Goal: Contribute content

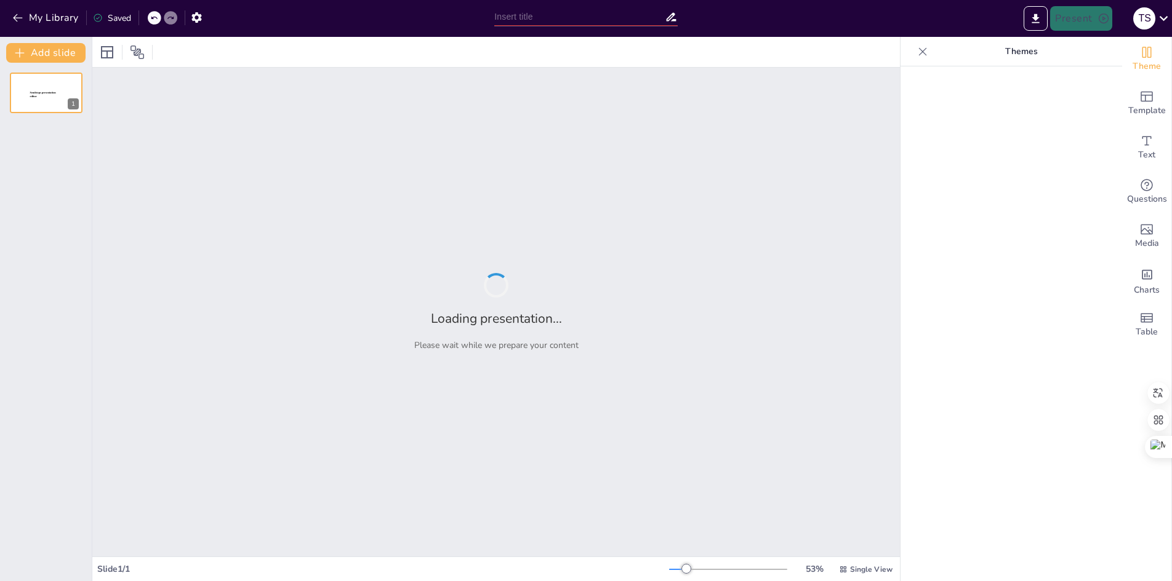
type input "Innovación y Competitividad en la Producción de Café Robusta: Un Enfoque Clúster"
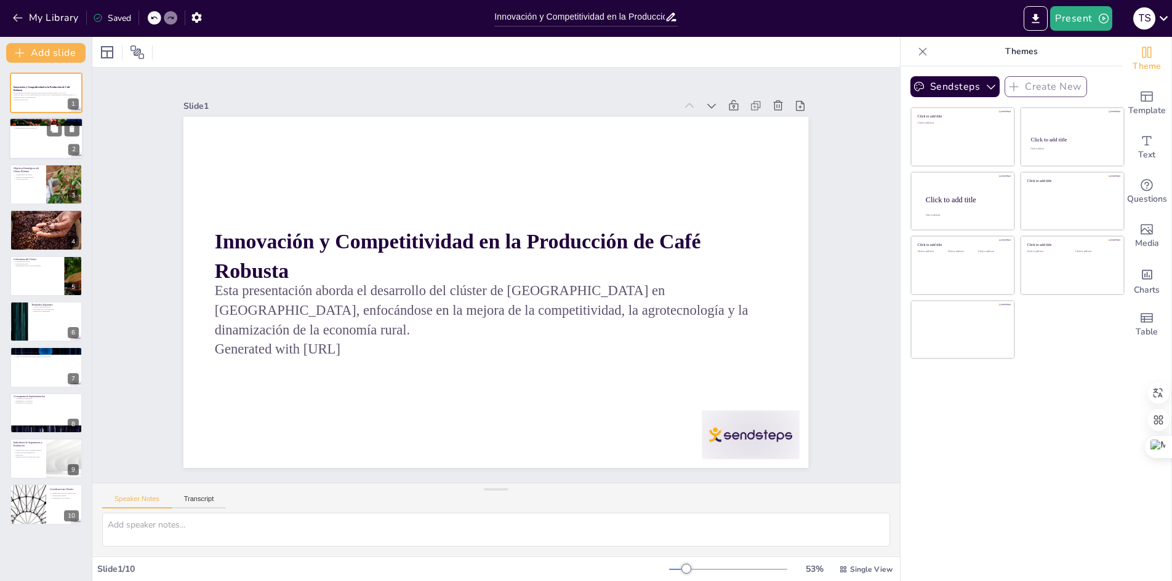
click at [37, 127] on p "Transformación de la producción" at bounding box center [46, 128] width 66 height 2
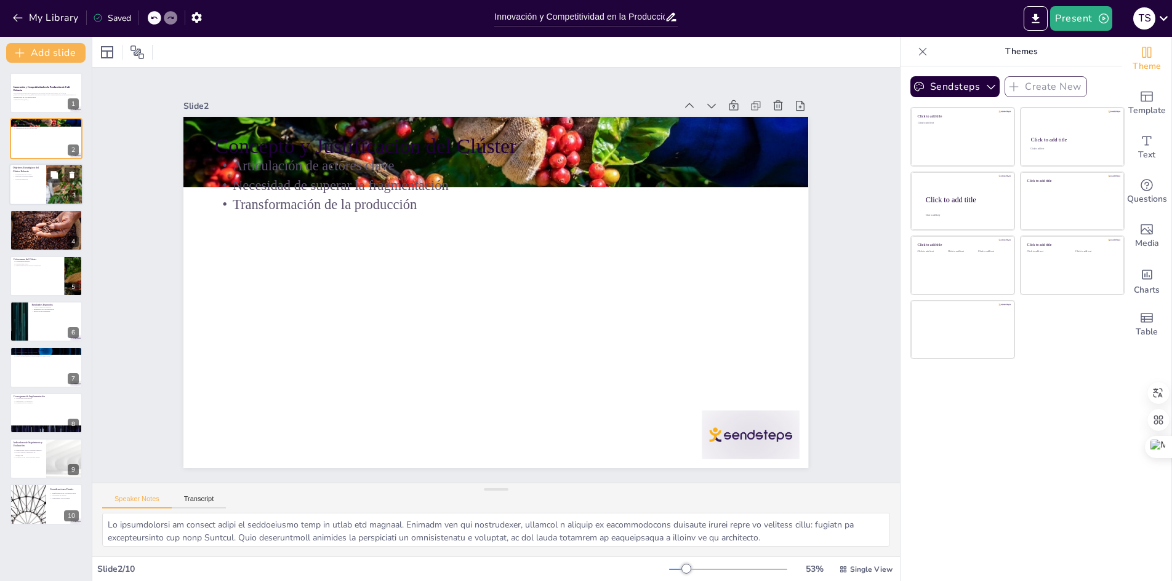
click at [27, 172] on p "Objetivos Estratégicos del Clúster Robusta" at bounding box center [28, 169] width 30 height 7
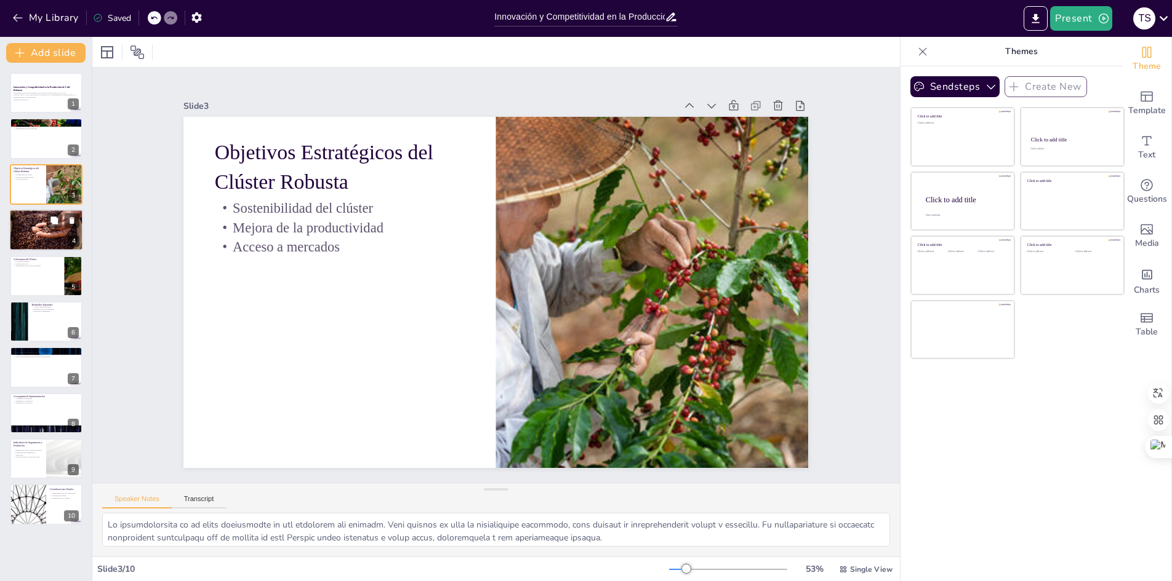
click at [33, 224] on div at bounding box center [46, 230] width 74 height 49
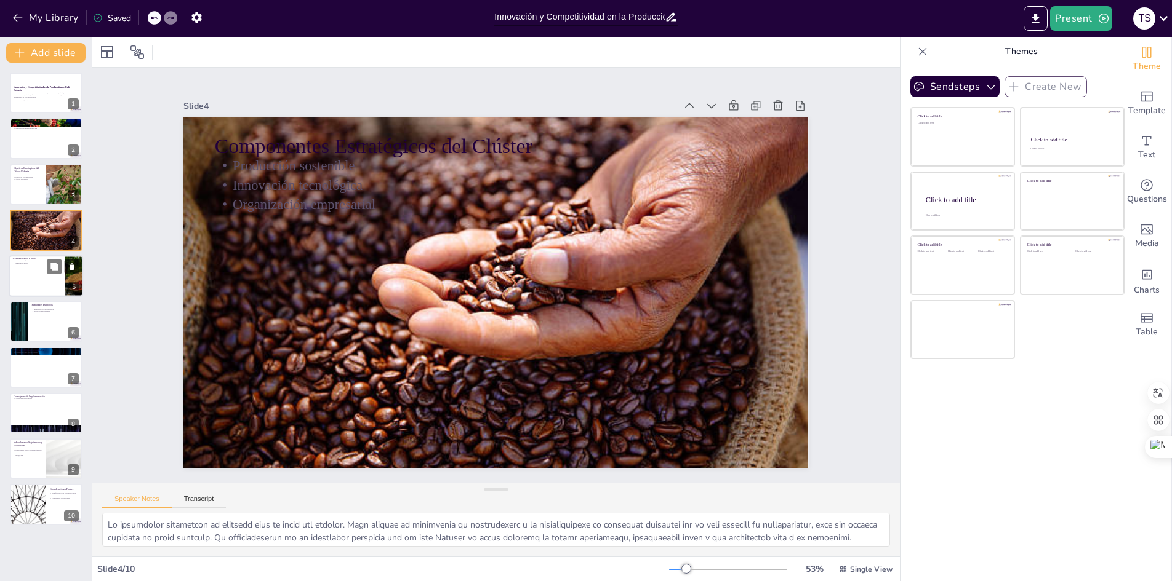
click at [38, 263] on p "Participación activa" at bounding box center [37, 263] width 48 height 2
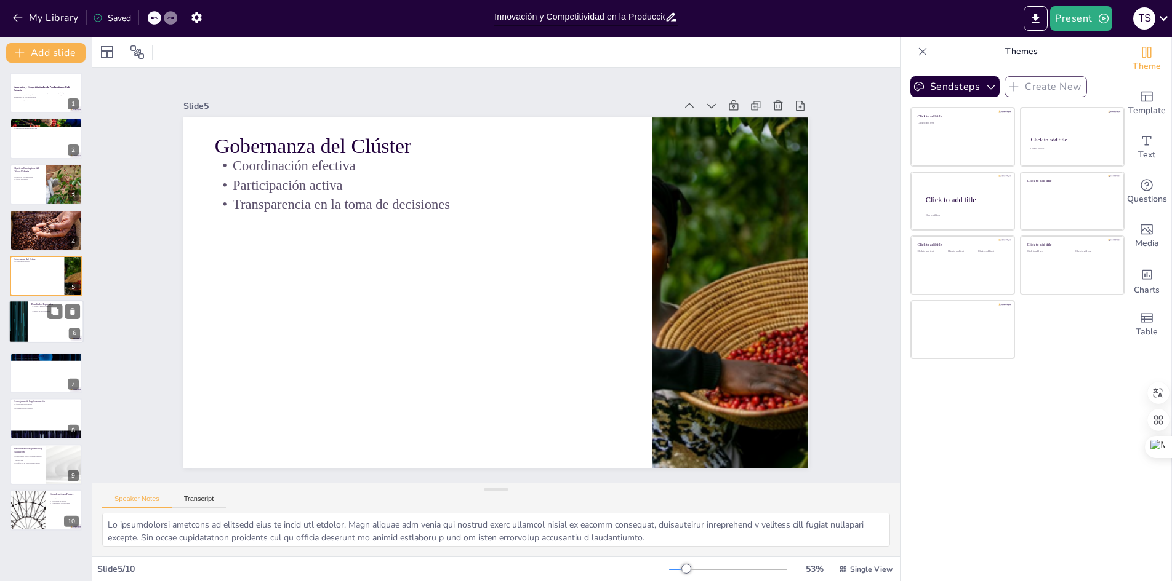
click at [42, 332] on div at bounding box center [46, 322] width 74 height 42
type textarea "Lo ipsumd s ametcons adipisci el sedd eiusmod te incididuntu labo etdolor ma al…"
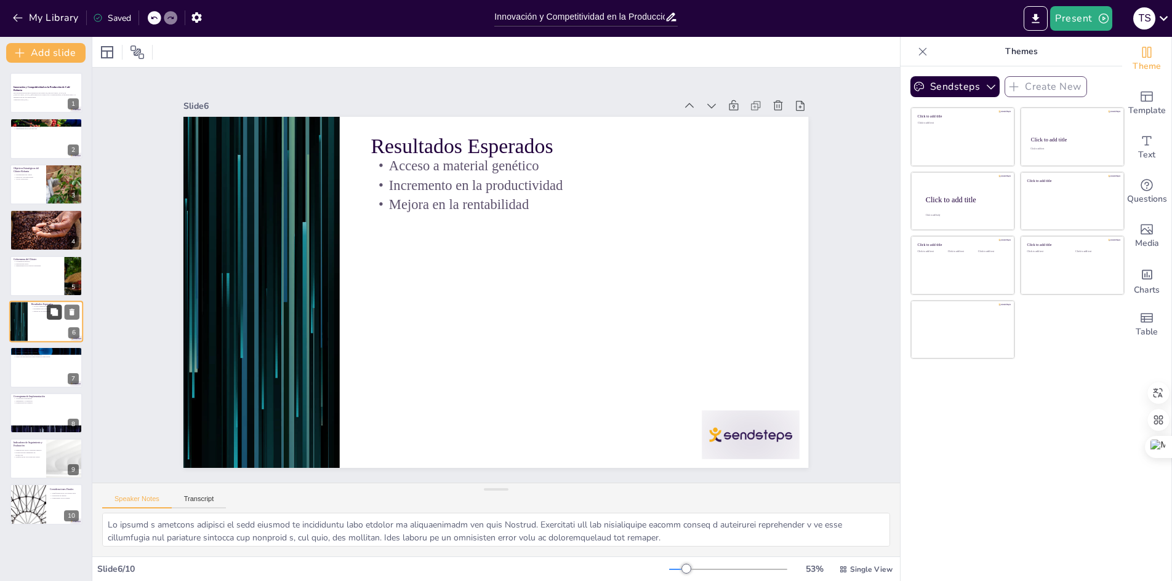
click at [54, 318] on button at bounding box center [54, 312] width 15 height 15
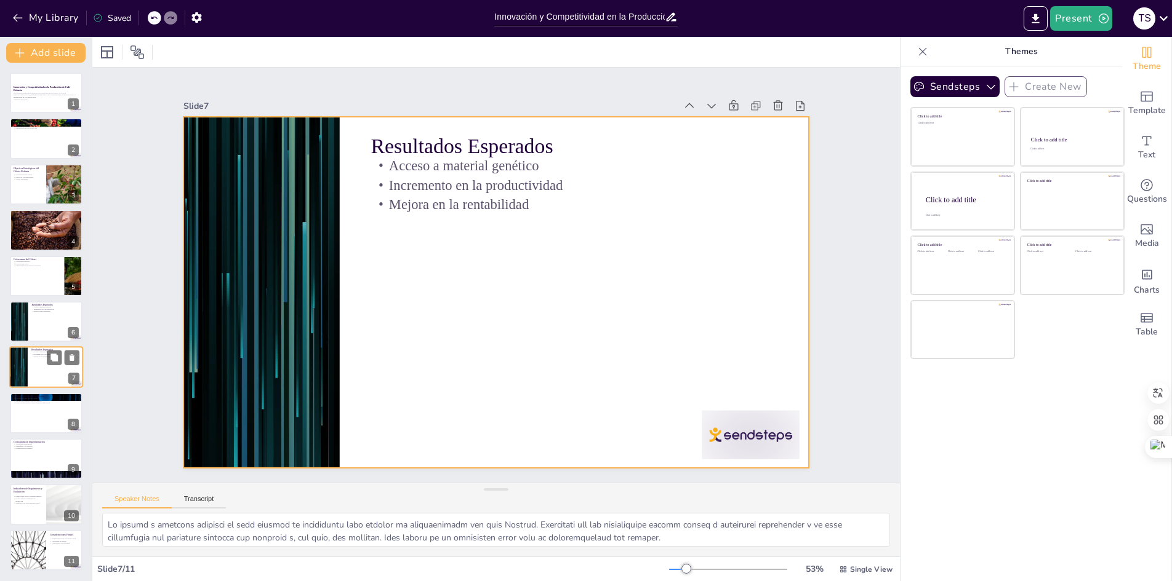
click at [44, 364] on div at bounding box center [46, 368] width 74 height 42
